Goal: Transaction & Acquisition: Download file/media

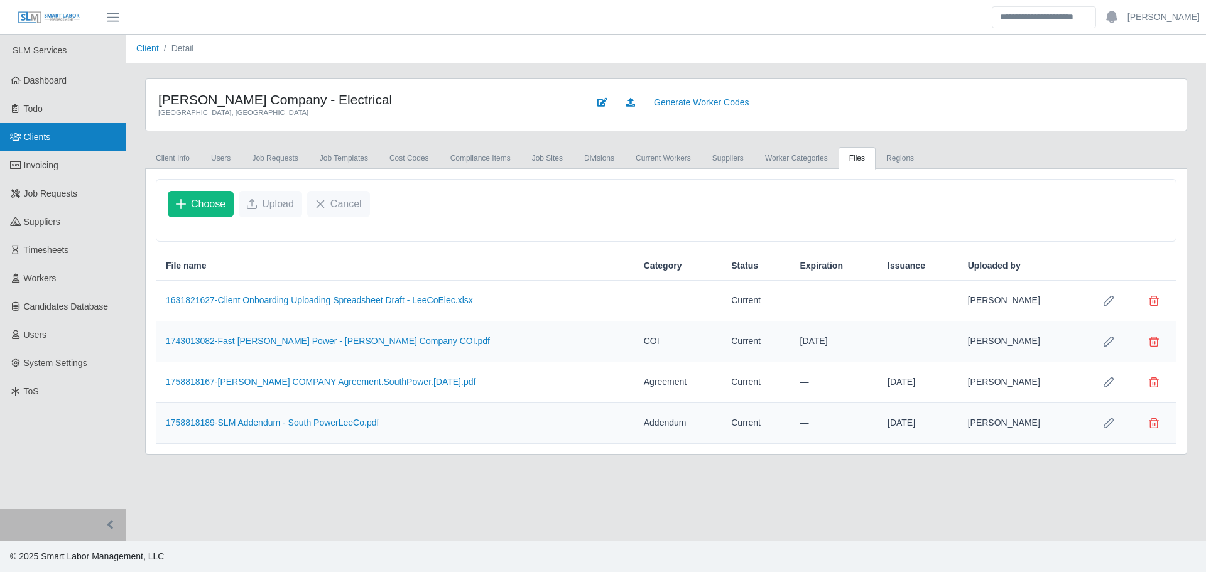
click at [72, 129] on link "Clients" at bounding box center [63, 137] width 126 height 28
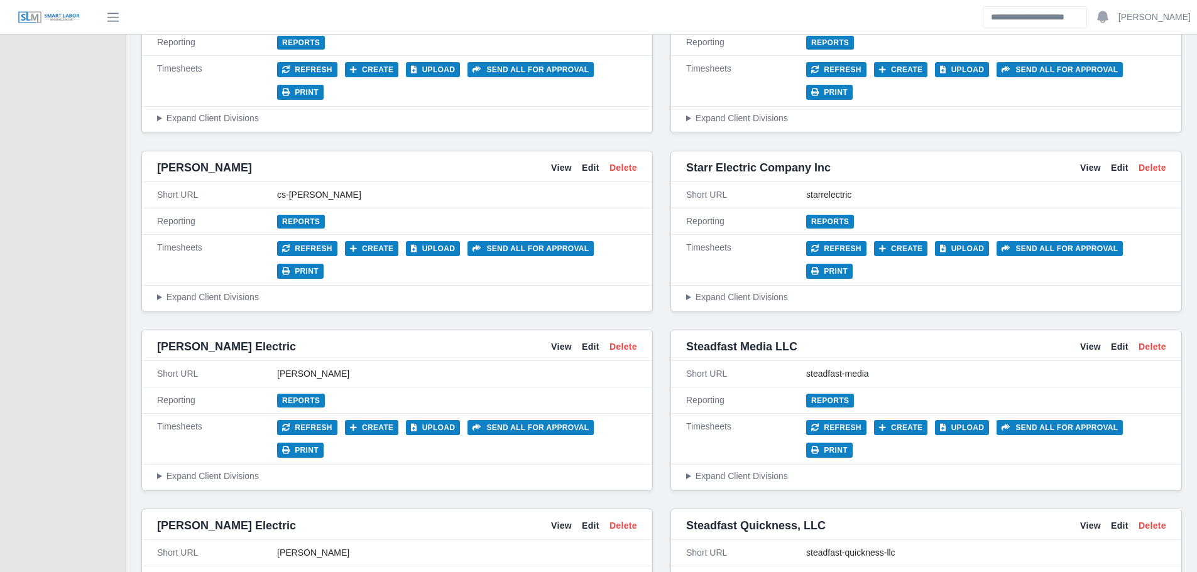
scroll to position [2387, 0]
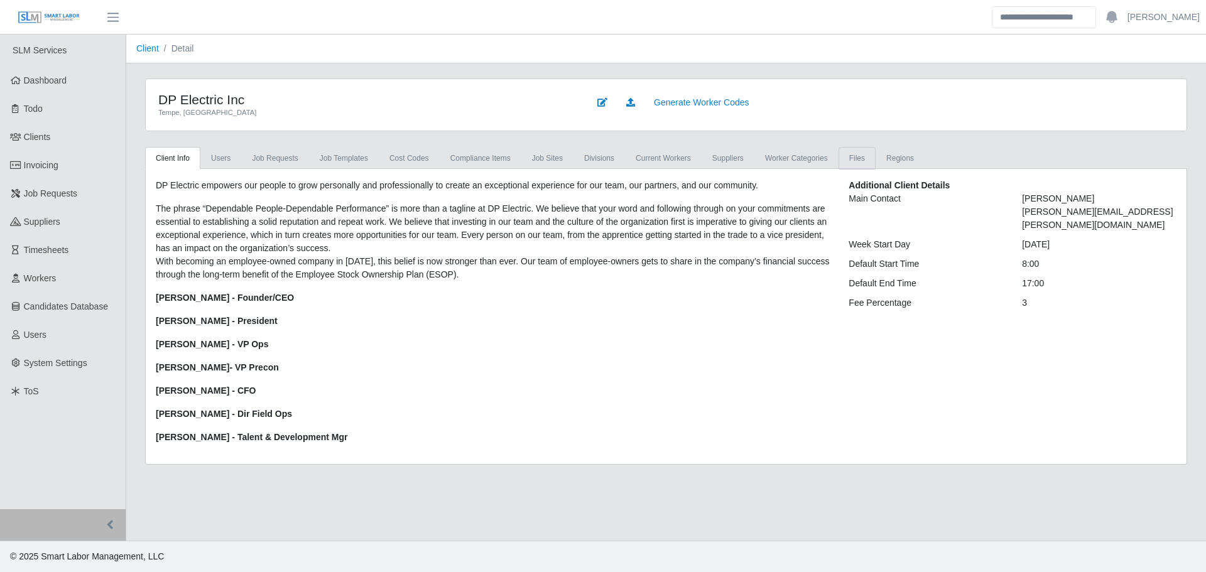
click at [843, 161] on link "Files" at bounding box center [857, 158] width 37 height 23
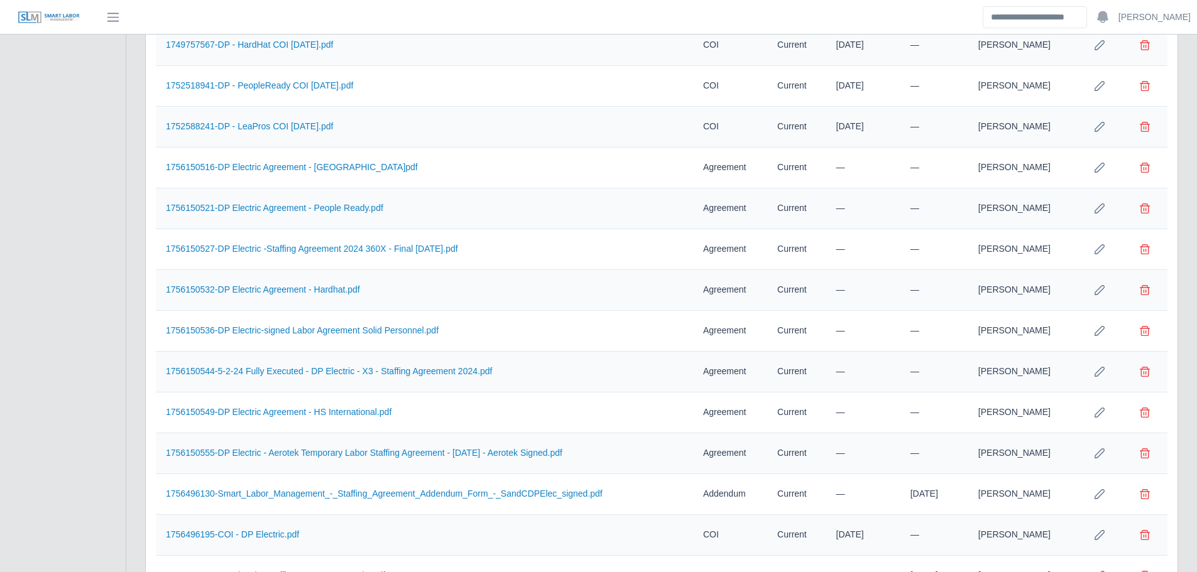
scroll to position [879, 0]
click at [316, 173] on link "1756150516-DP Electric Agreement - [GEOGRAPHIC_DATA]pdf" at bounding box center [292, 169] width 252 height 10
